Goal: Task Accomplishment & Management: Use online tool/utility

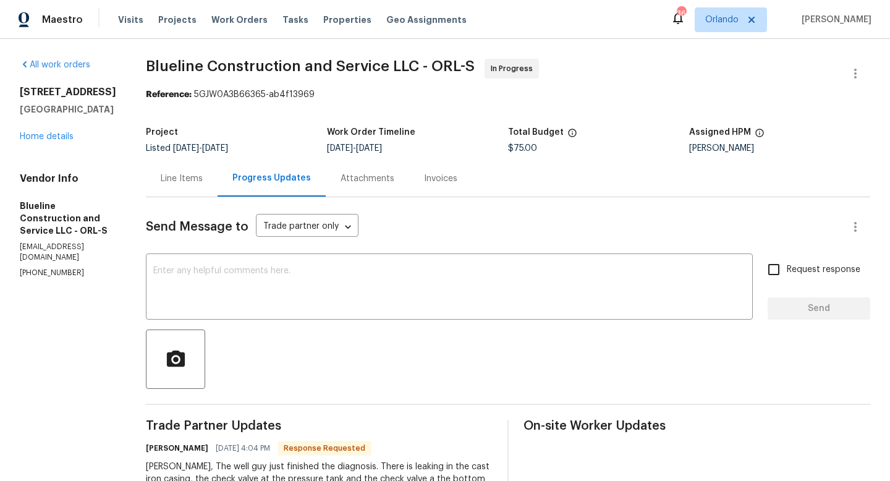
click at [203, 175] on div "Line Items" at bounding box center [182, 178] width 42 height 12
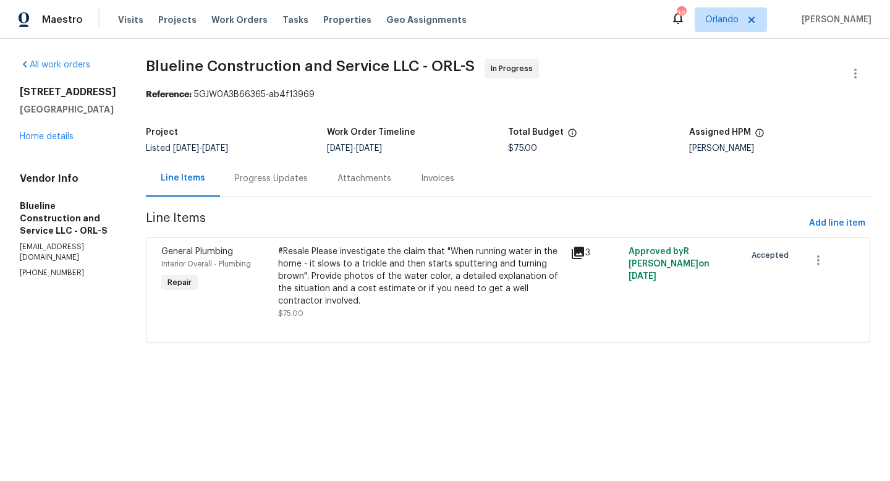
click at [405, 264] on div "#Resale Please investigate the claim that "When running water in the home - it …" at bounding box center [420, 276] width 285 height 62
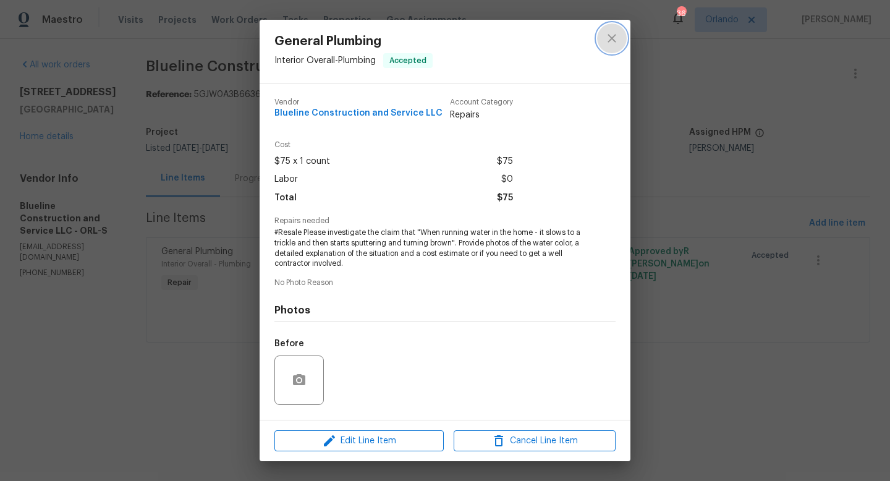
click at [614, 43] on icon "close" at bounding box center [611, 38] width 15 height 15
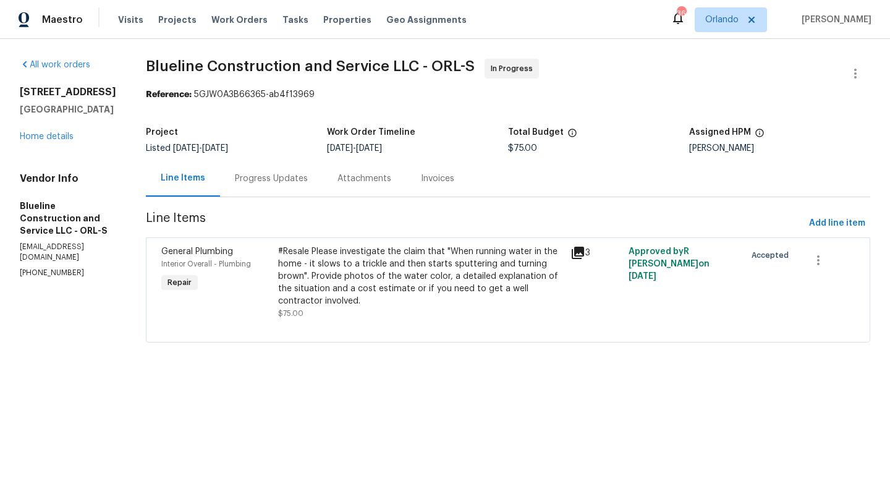
click at [300, 179] on div "Progress Updates" at bounding box center [271, 178] width 73 height 12
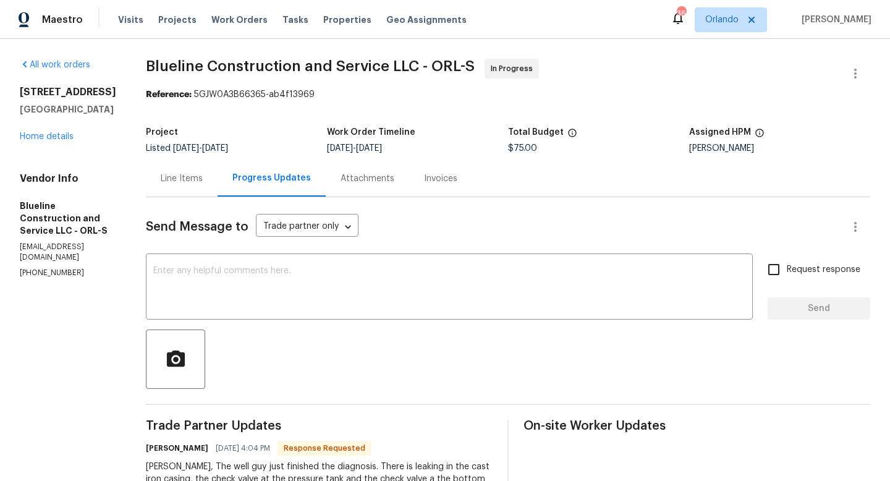
click at [203, 177] on div "Line Items" at bounding box center [182, 178] width 42 height 12
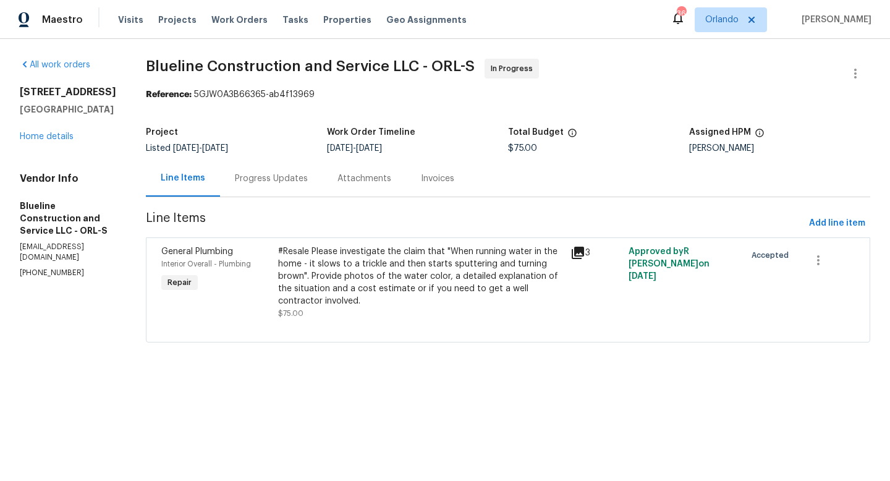
click at [356, 269] on div "#Resale Please investigate the claim that "When running water in the home - it …" at bounding box center [420, 276] width 285 height 62
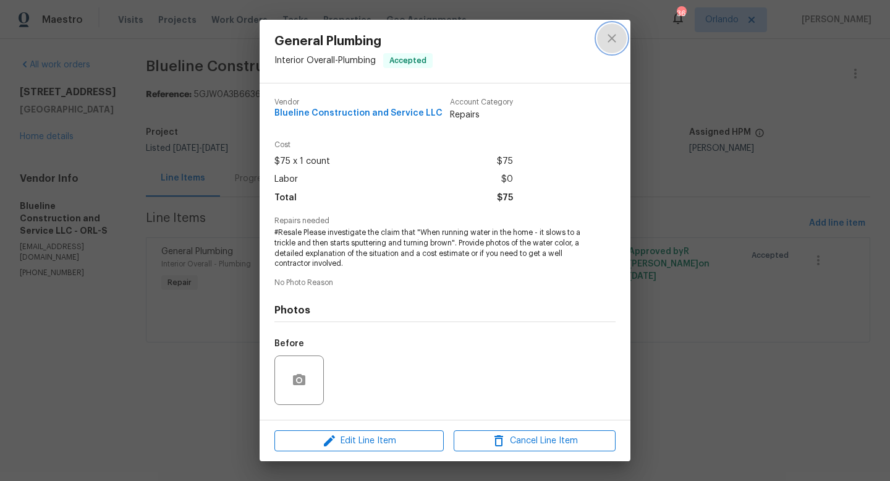
click at [612, 38] on icon "close" at bounding box center [611, 38] width 8 height 8
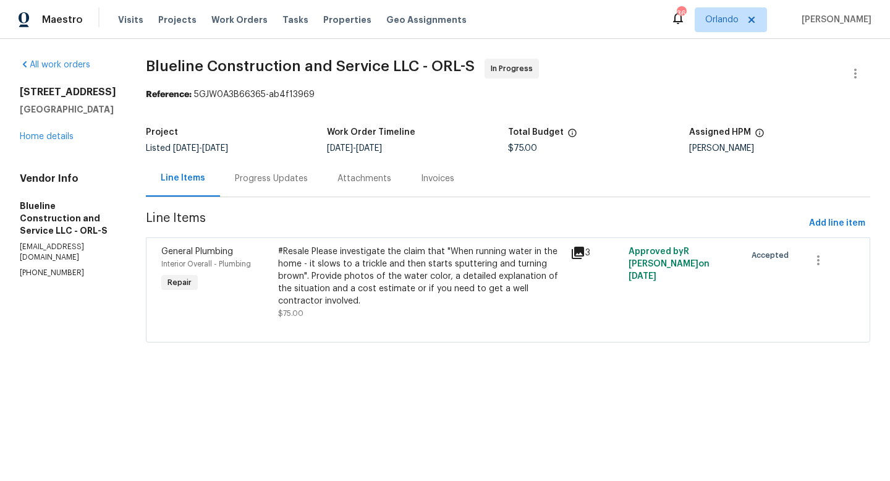
click at [303, 179] on div "Progress Updates" at bounding box center [271, 178] width 73 height 12
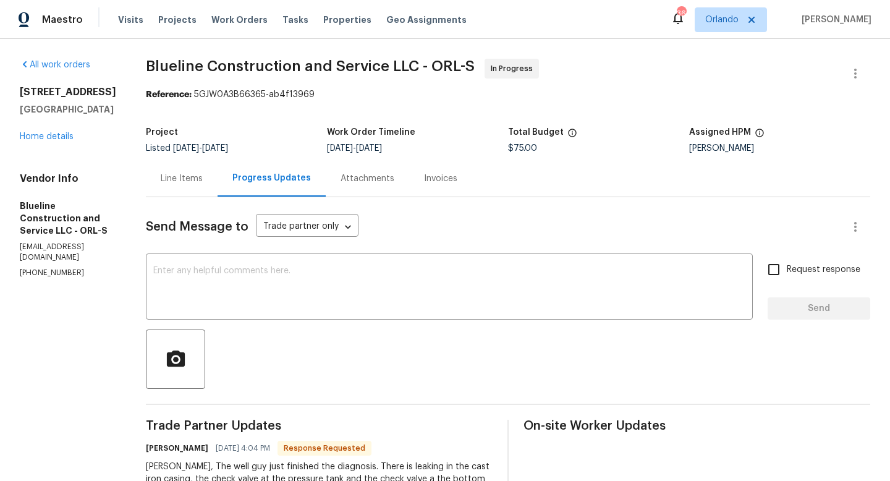
scroll to position [132, 0]
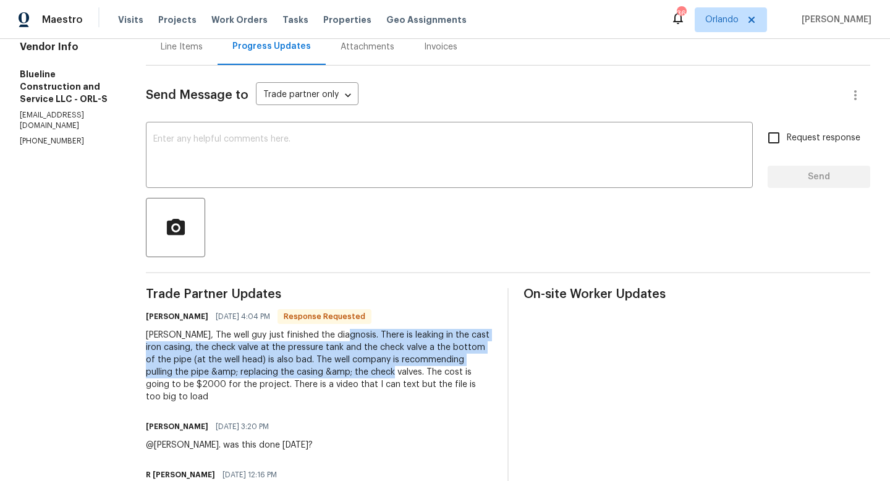
drag, startPoint x: 356, startPoint y: 337, endPoint x: 418, endPoint y: 369, distance: 69.6
click at [418, 369] on div "[PERSON_NAME], The well guy just finished the diagnosis. There is leaking in th…" at bounding box center [319, 366] width 347 height 74
copy div "There is leaking in the cast iron casing, the check valve at the pressure tank …"
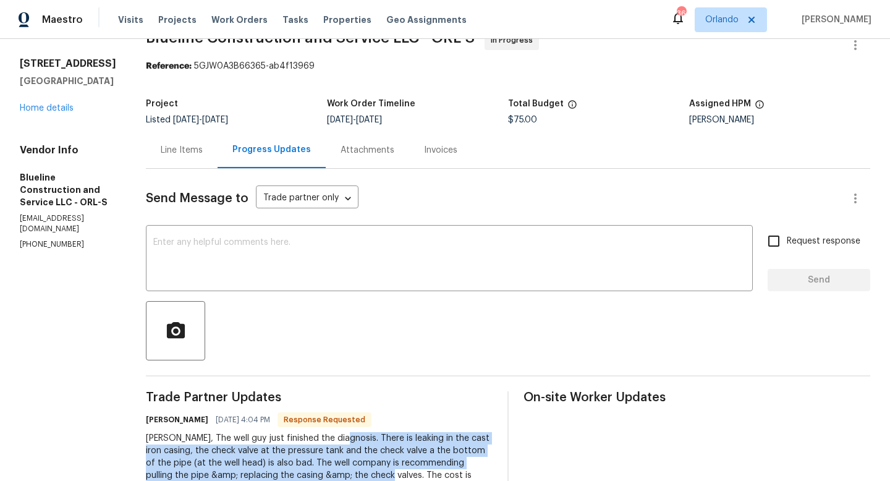
scroll to position [0, 0]
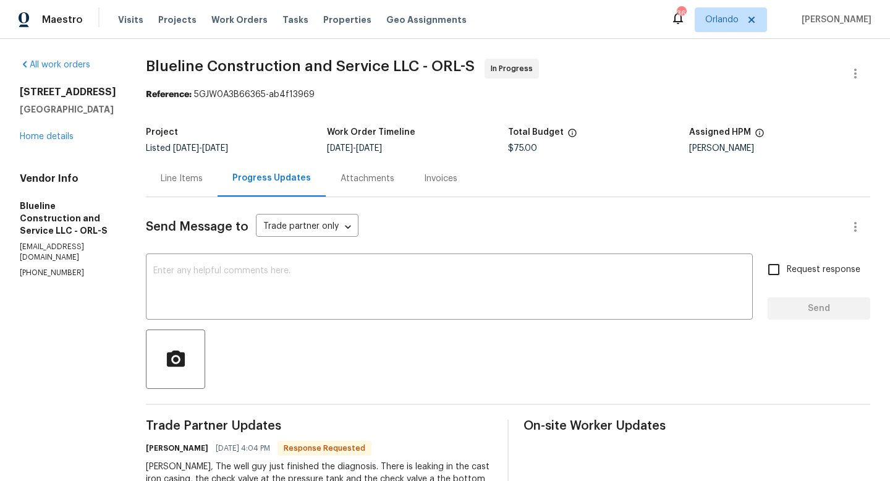
click at [201, 174] on div "Line Items" at bounding box center [182, 178] width 42 height 12
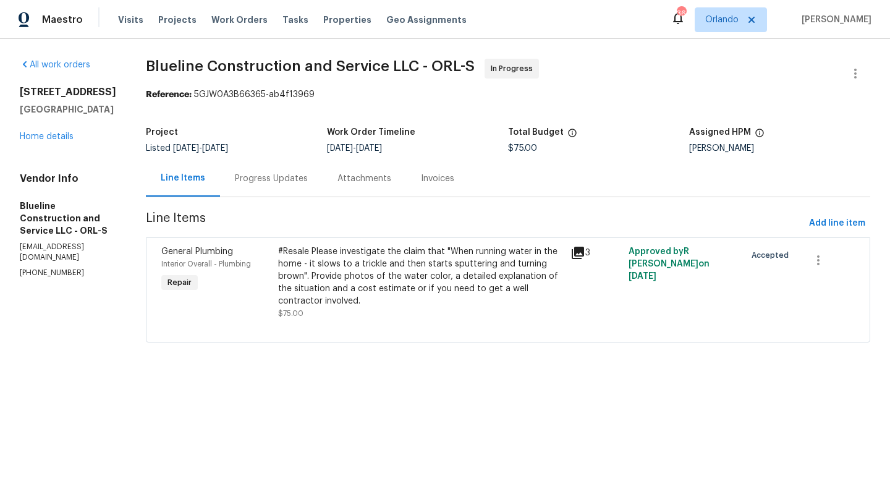
click at [457, 261] on div "#Resale Please investigate the claim that "When running water in the home - it …" at bounding box center [420, 276] width 285 height 62
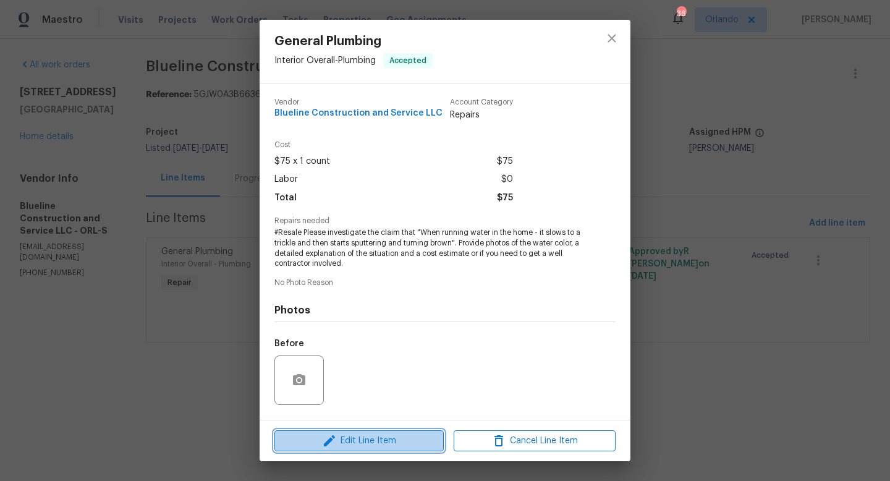
click at [402, 437] on span "Edit Line Item" at bounding box center [359, 440] width 162 height 15
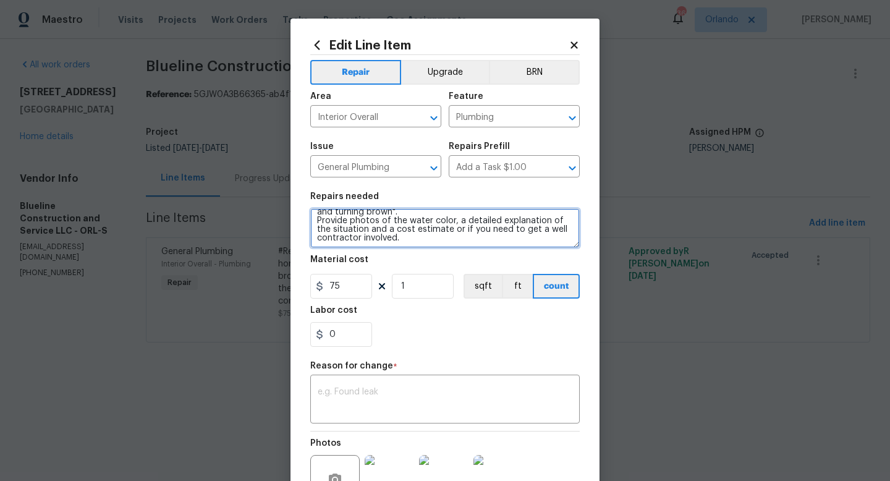
scroll to position [26, 0]
drag, startPoint x: 315, startPoint y: 219, endPoint x: 537, endPoint y: 252, distance: 224.8
click at [537, 252] on section "Repairs needed #Resale Please investigate the claim that "When running water in…" at bounding box center [444, 269] width 269 height 169
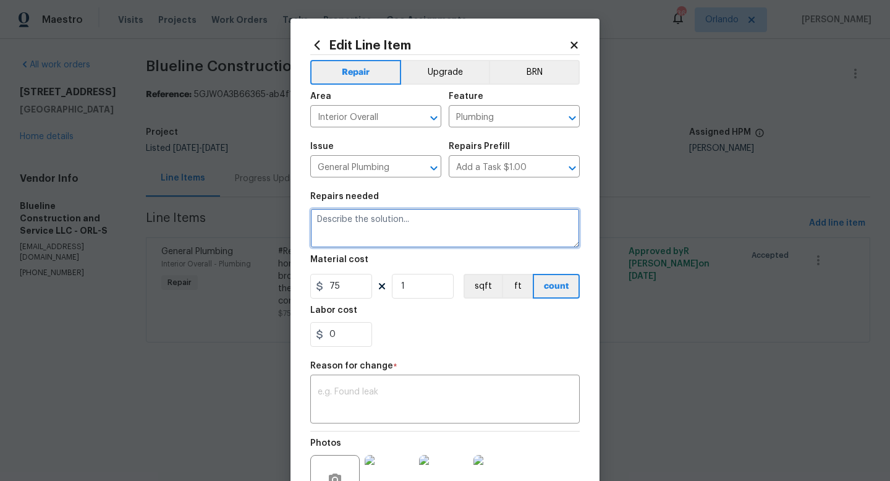
scroll to position [0, 0]
paste textarea "There is leaking in the cast iron casing, the check valve at the pressure tank …"
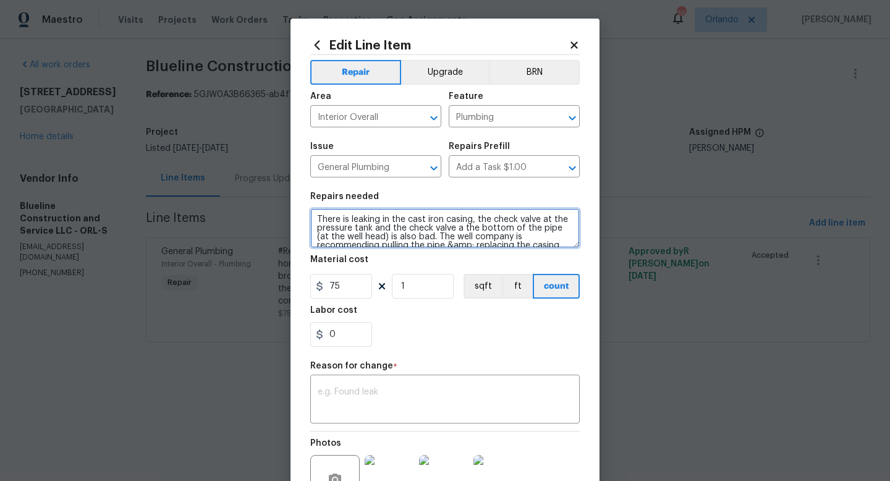
scroll to position [11, 0]
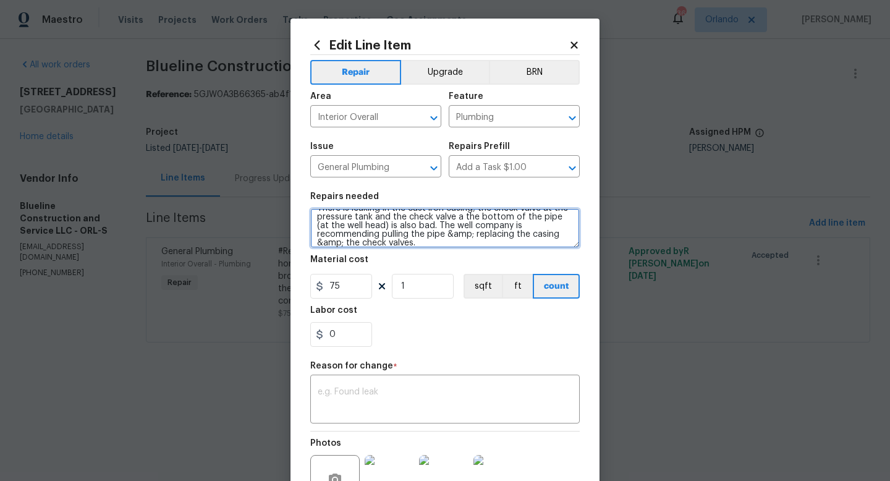
type textarea "There is leaking in the cast iron casing, the check valve at the pressure tank …"
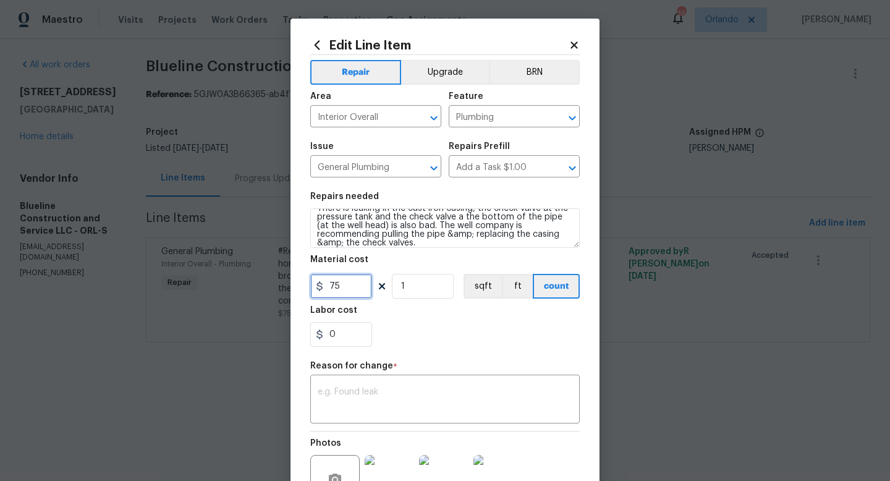
drag, startPoint x: 348, startPoint y: 284, endPoint x: 323, endPoint y: 284, distance: 24.7
click at [322, 284] on div "75" at bounding box center [341, 286] width 62 height 25
type input "2000"
click at [391, 337] on div "0" at bounding box center [444, 334] width 269 height 25
click at [338, 389] on textarea at bounding box center [445, 400] width 255 height 26
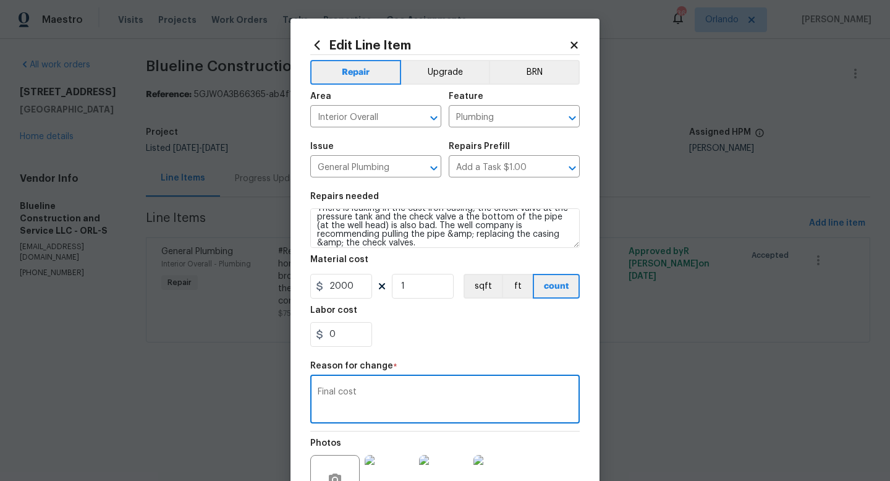
type textarea "Final cost"
click at [468, 360] on div "Repair Upgrade BRN Area Interior Overall ​ Feature Plumbing ​ Issue General Plu…" at bounding box center [444, 295] width 269 height 480
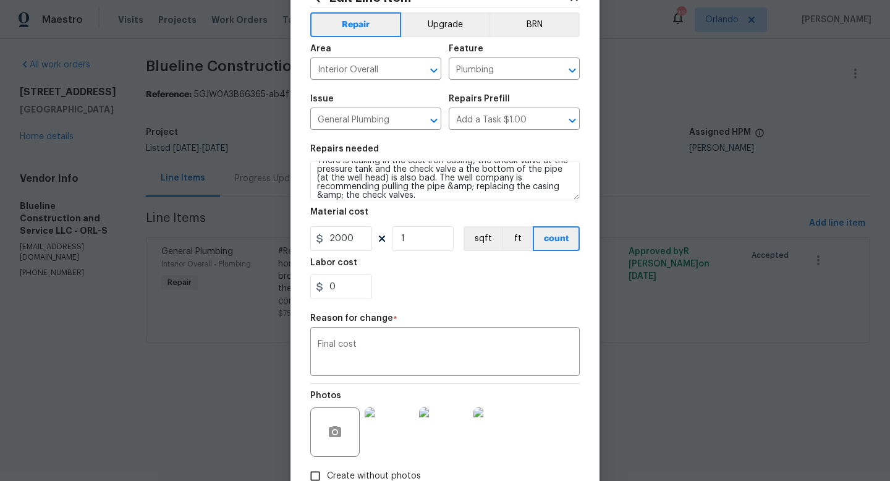
scroll to position [129, 0]
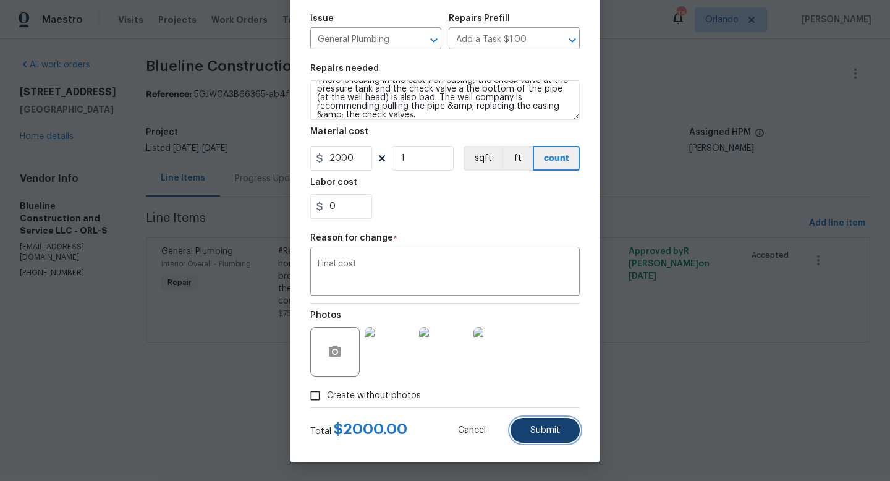
click at [554, 432] on span "Submit" at bounding box center [545, 430] width 30 height 9
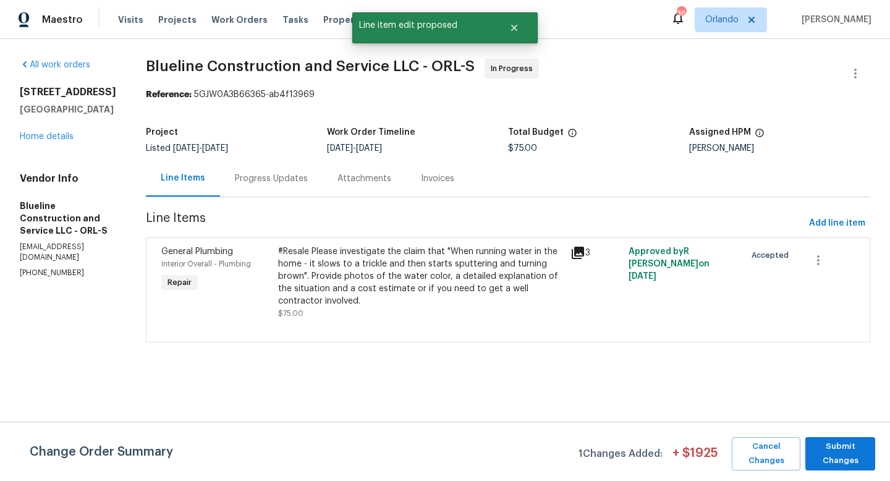
scroll to position [0, 0]
click at [840, 450] on span "Submit Changes" at bounding box center [839, 453] width 57 height 28
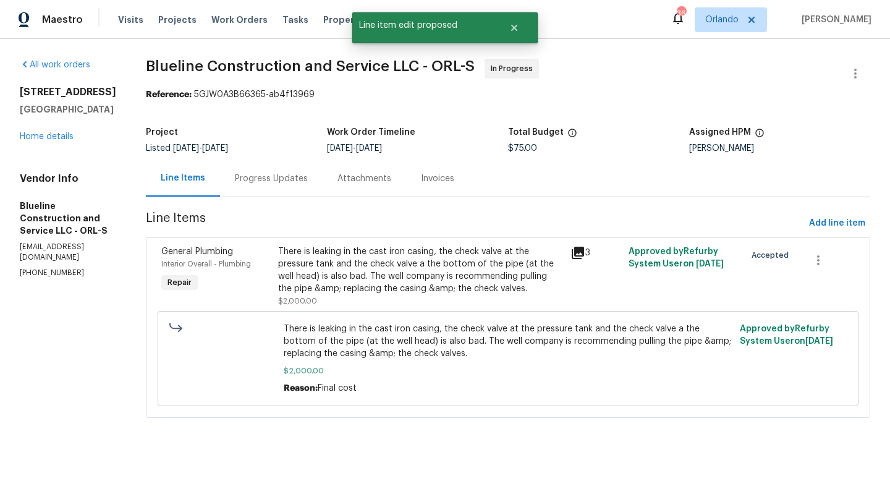
click at [817, 334] on div "Approved by Refurby System User on [DATE]" at bounding box center [793, 358] width 114 height 79
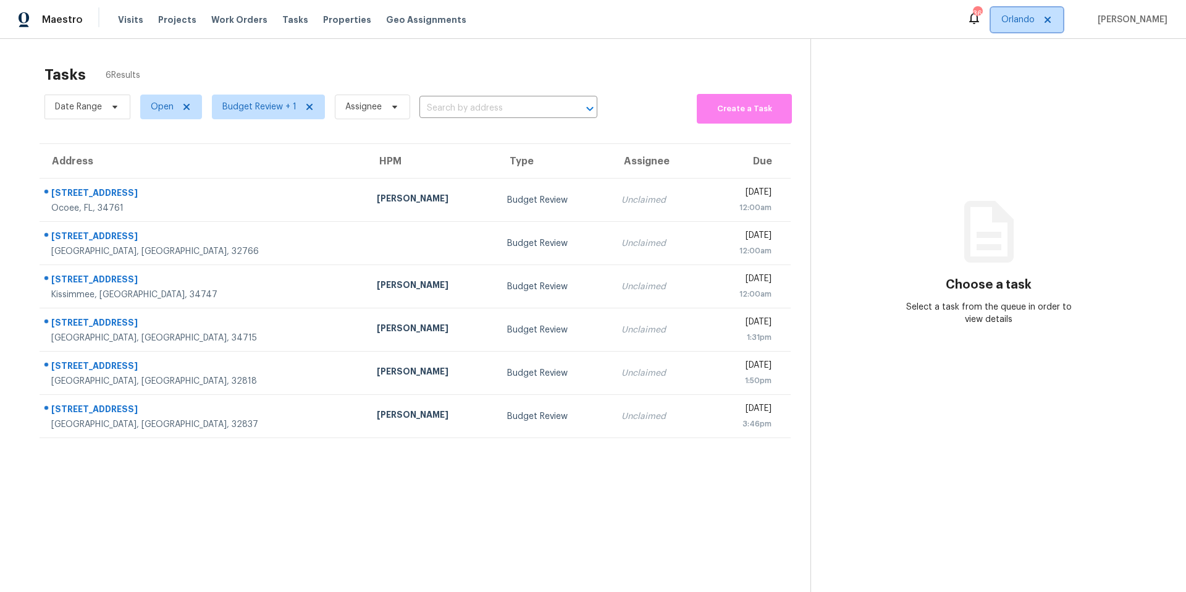
click at [1051, 23] on span at bounding box center [1046, 20] width 14 height 10
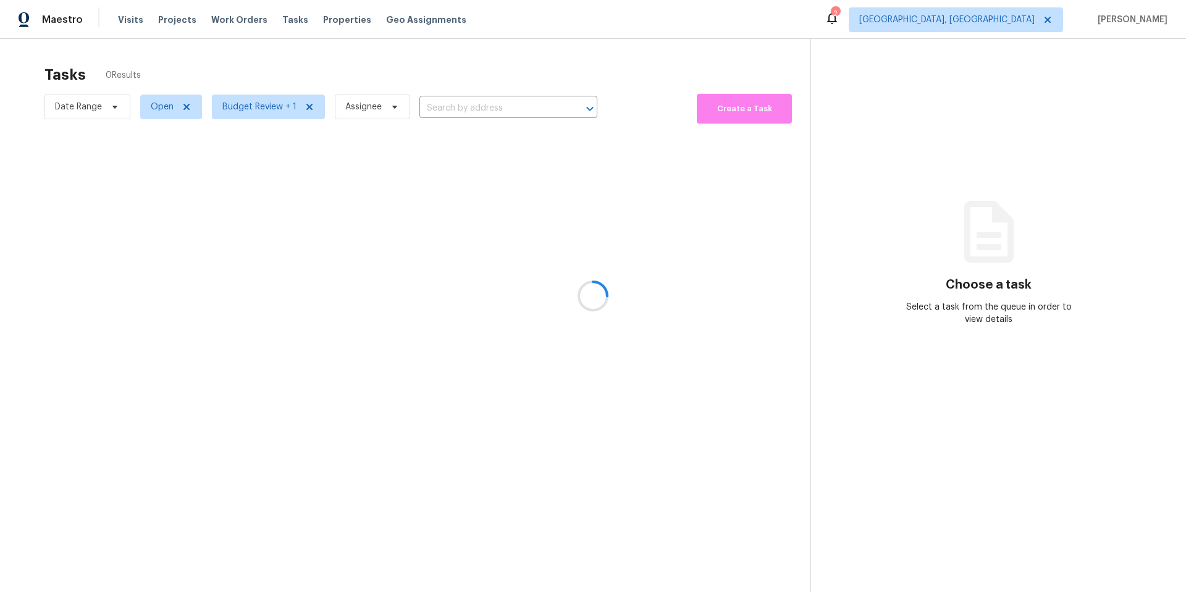
click at [1058, 23] on div at bounding box center [593, 296] width 1186 height 592
click at [1014, 19] on div at bounding box center [593, 296] width 1186 height 592
click at [1008, 22] on span "Albuquerque, NM" at bounding box center [946, 20] width 175 height 12
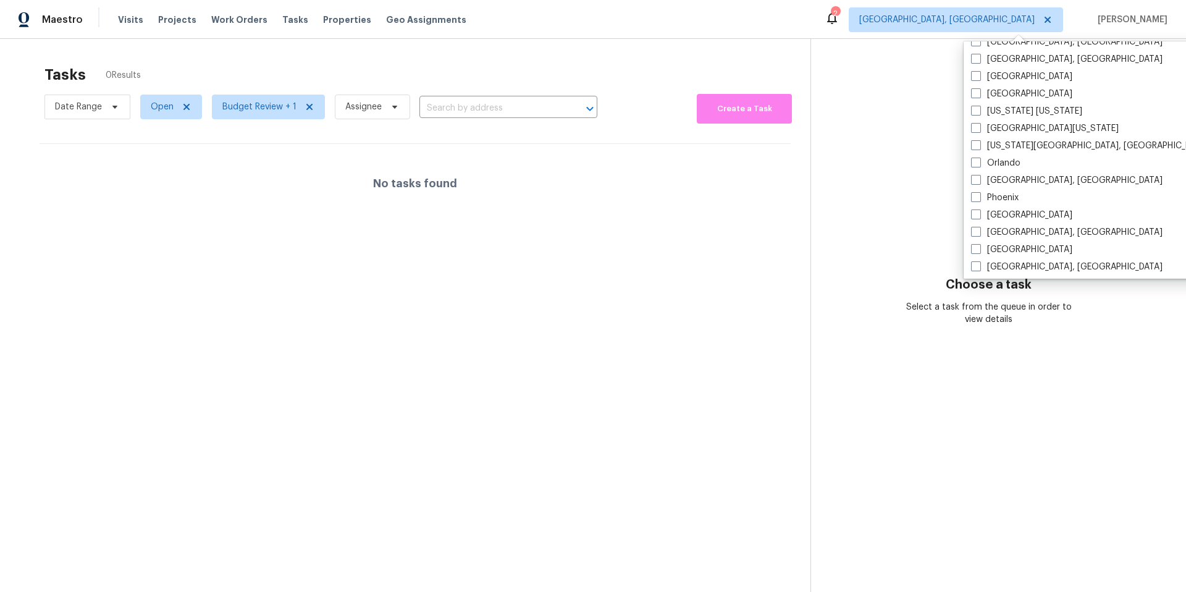
scroll to position [828, 0]
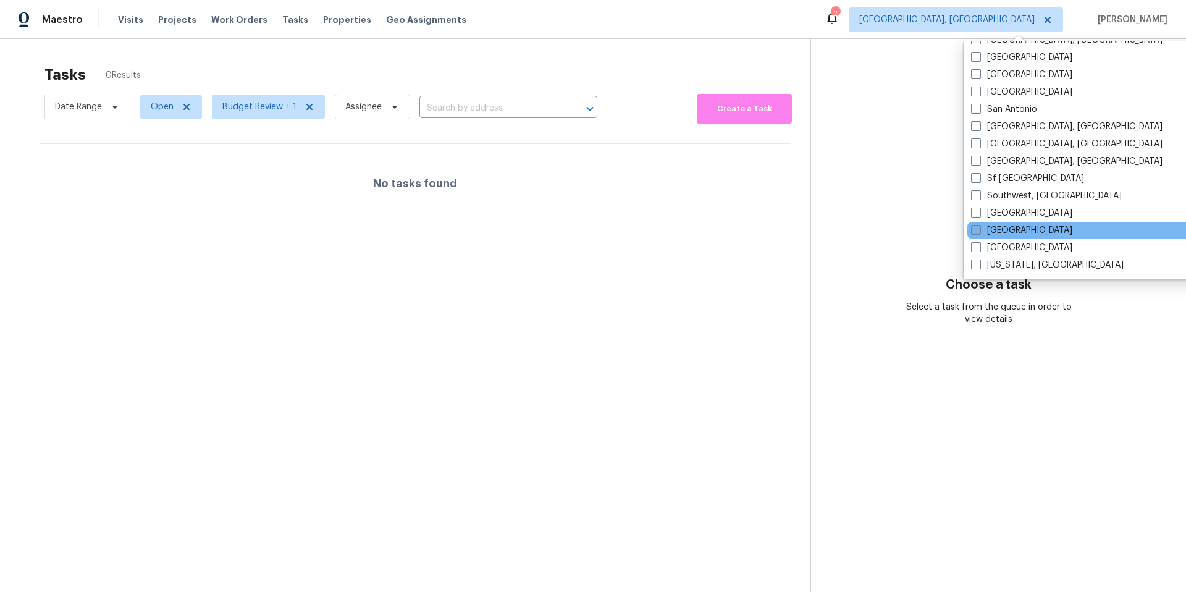
click at [984, 227] on label "Tampa" at bounding box center [1021, 230] width 101 height 12
click at [979, 227] on input "Tampa" at bounding box center [975, 228] width 8 height 8
checkbox input "true"
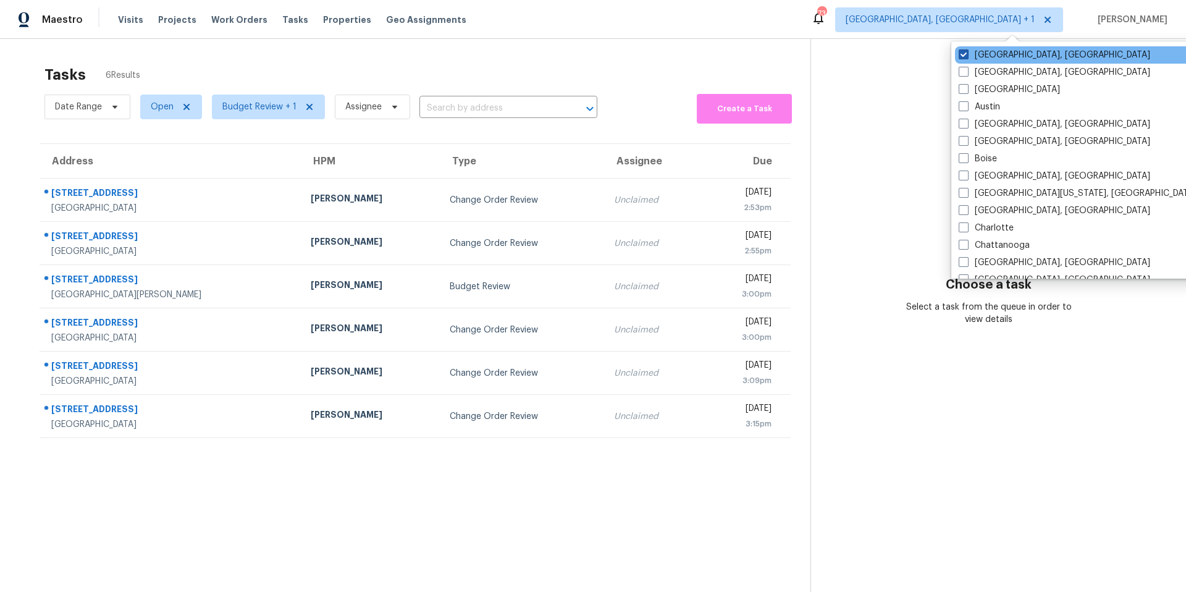
click at [963, 56] on span at bounding box center [964, 54] width 10 height 10
click at [963, 56] on input "Albuquerque, NM" at bounding box center [963, 53] width 8 height 8
checkbox input "false"
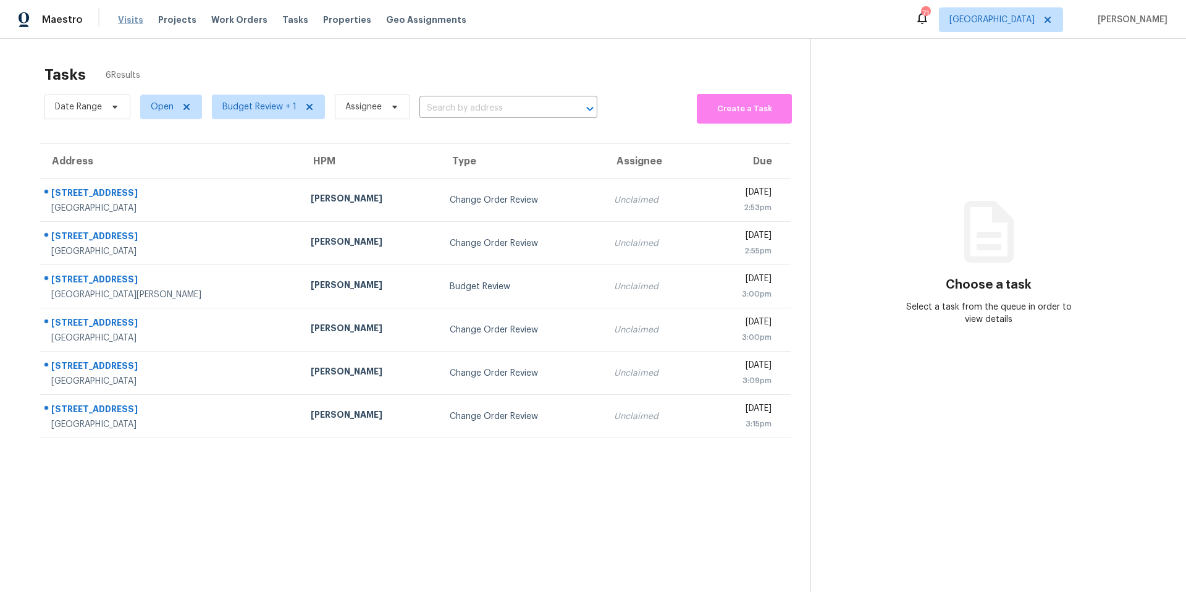
click at [130, 15] on span "Visits" at bounding box center [130, 20] width 25 height 12
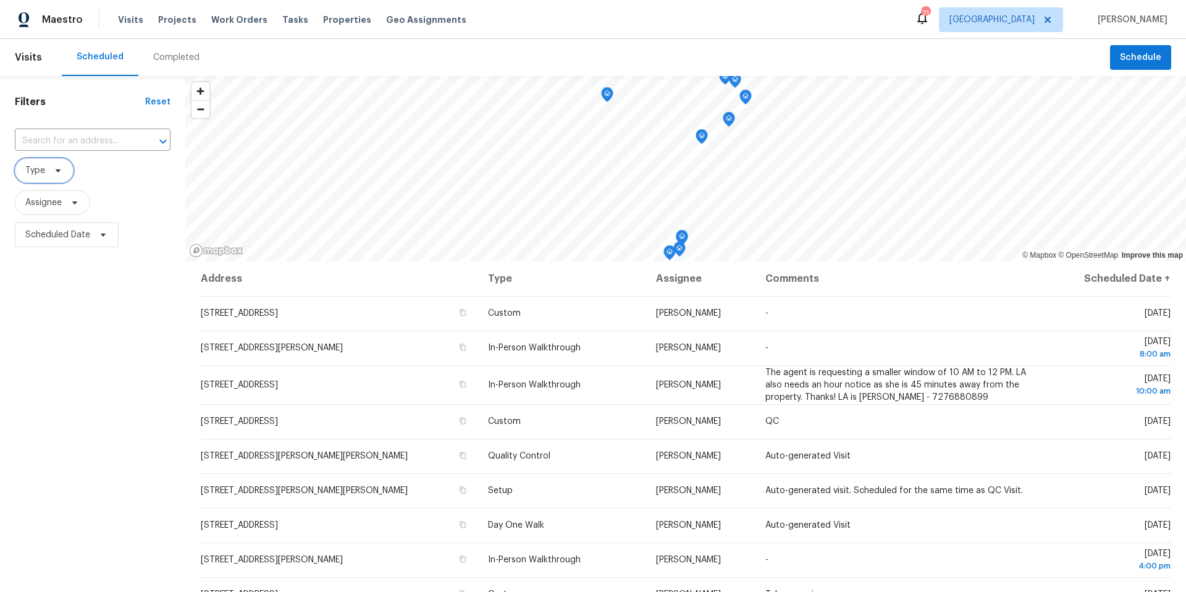
click at [59, 166] on icon at bounding box center [58, 171] width 10 height 10
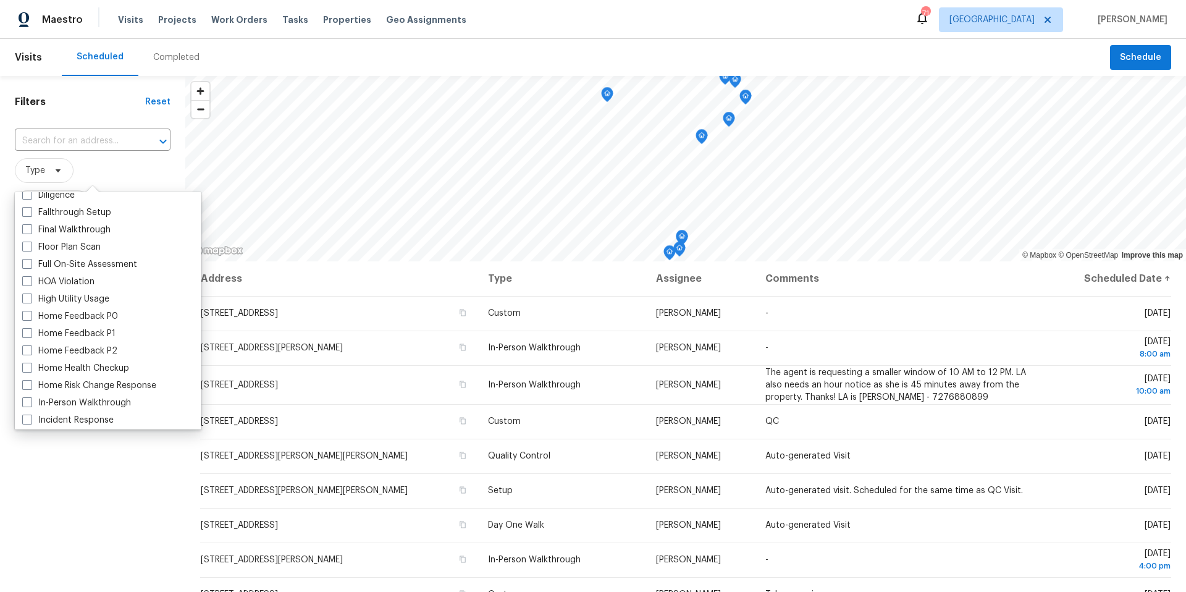
scroll to position [303, 0]
click at [67, 381] on label "In-Person Walkthrough" at bounding box center [76, 385] width 109 height 12
click at [30, 381] on input "In-Person Walkthrough" at bounding box center [26, 383] width 8 height 8
checkbox input "true"
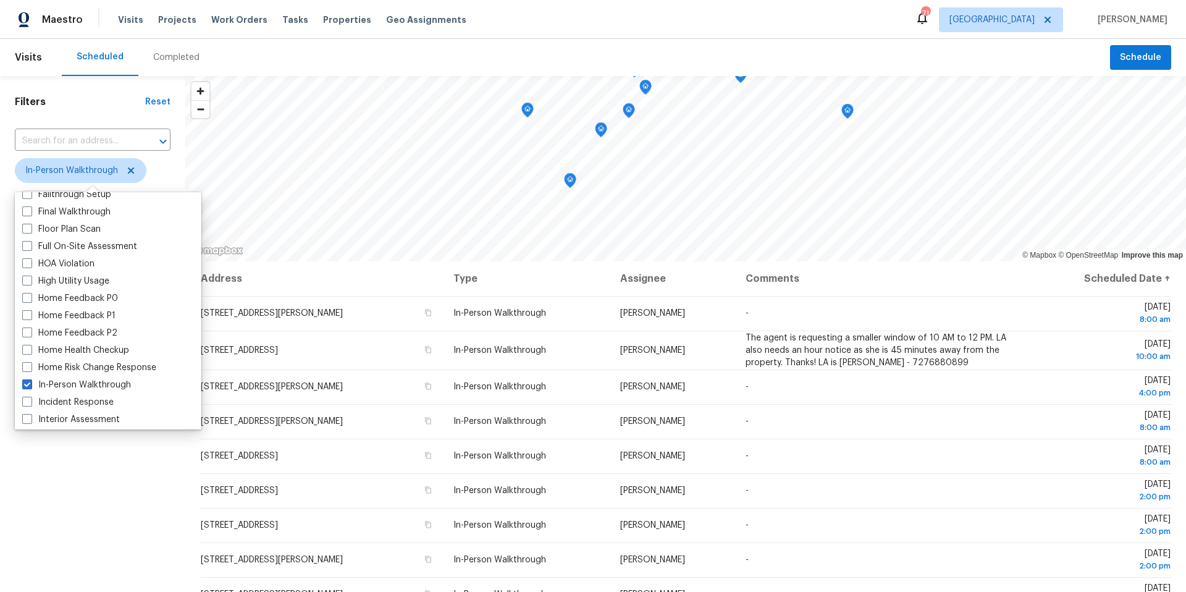
click at [32, 485] on div "Filters Reset ​ In-Person Walkthrough Assignee Scheduled Date" at bounding box center [92, 405] width 185 height 659
